Goal: Register for event/course

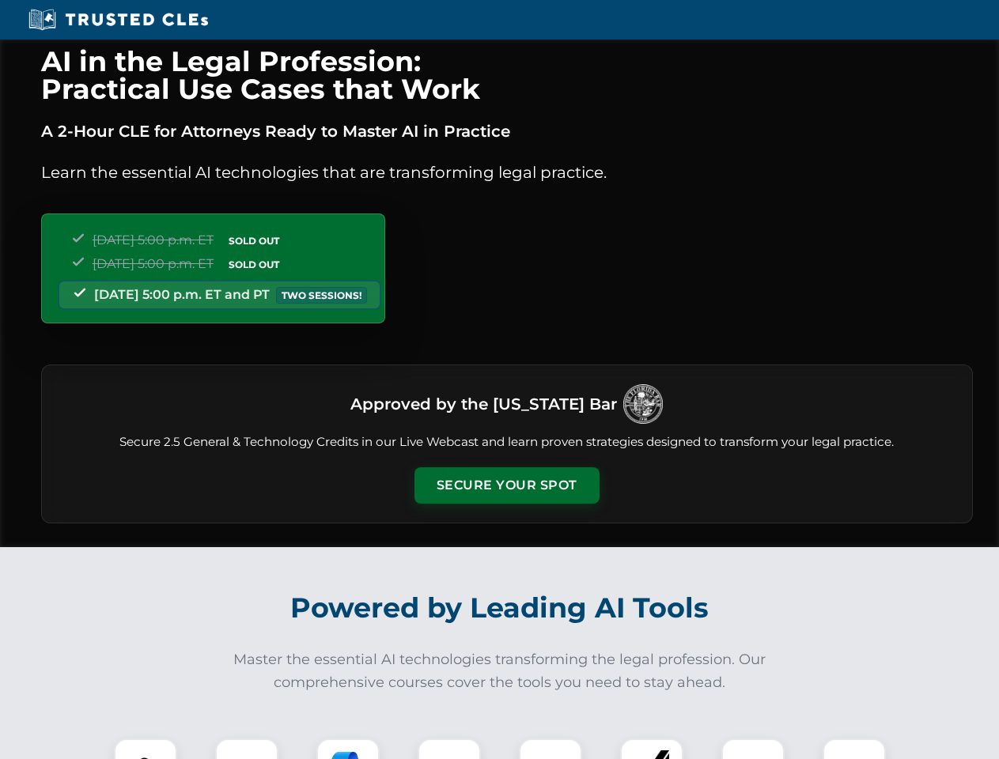
click at [506, 485] on button "Secure Your Spot" at bounding box center [506, 485] width 185 height 36
click at [145, 749] on img at bounding box center [146, 770] width 46 height 46
click at [247, 749] on div at bounding box center [246, 769] width 63 height 63
click at [348, 749] on div at bounding box center [347, 769] width 63 height 63
click at [449, 749] on img at bounding box center [449, 770] width 44 height 44
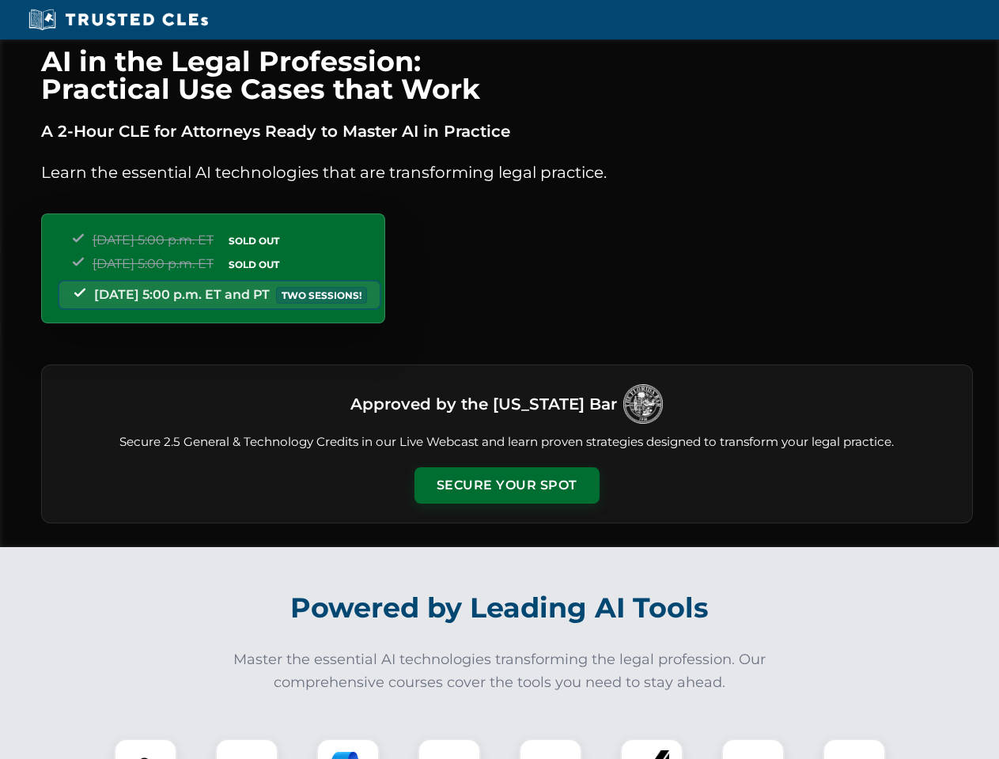
click at [550, 749] on div at bounding box center [550, 769] width 63 height 63
click at [651, 749] on div at bounding box center [651, 769] width 63 height 63
click at [753, 749] on img at bounding box center [752, 770] width 44 height 44
